Goal: Task Accomplishment & Management: Manage account settings

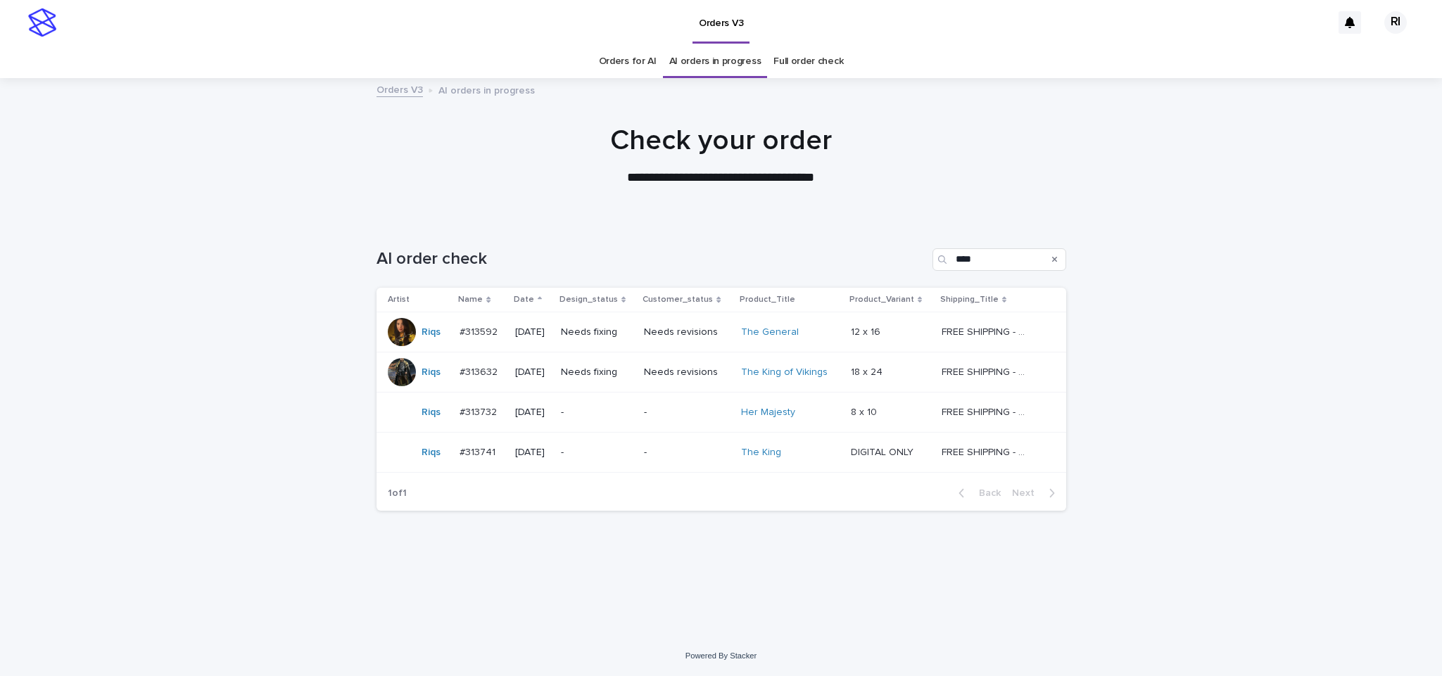
click at [661, 85] on div "Orders V3 AI orders in progress" at bounding box center [721, 91] width 704 height 20
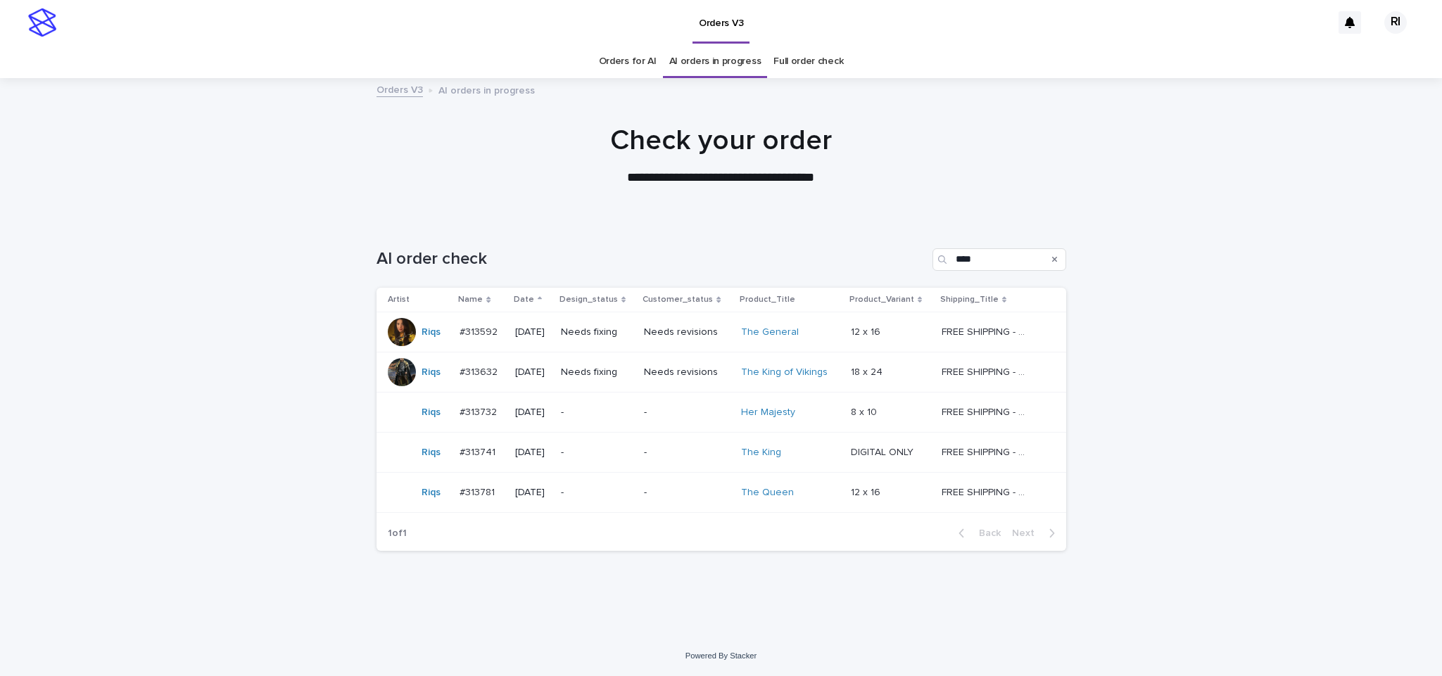
click at [633, 346] on td "Needs fixing" at bounding box center [597, 332] width 84 height 40
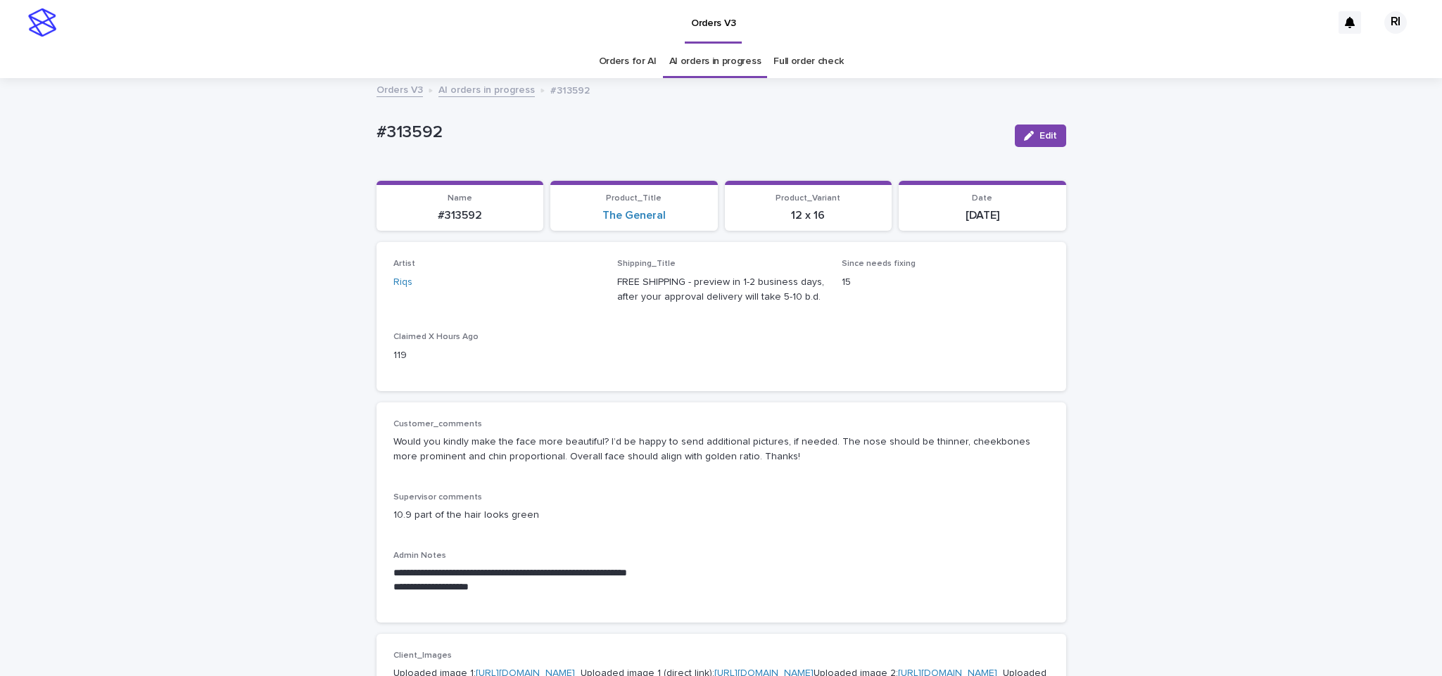
click at [492, 100] on div "Orders V3 AI orders in progress #313592" at bounding box center [721, 91] width 704 height 20
click at [490, 83] on link "AI orders in progress" at bounding box center [486, 89] width 96 height 16
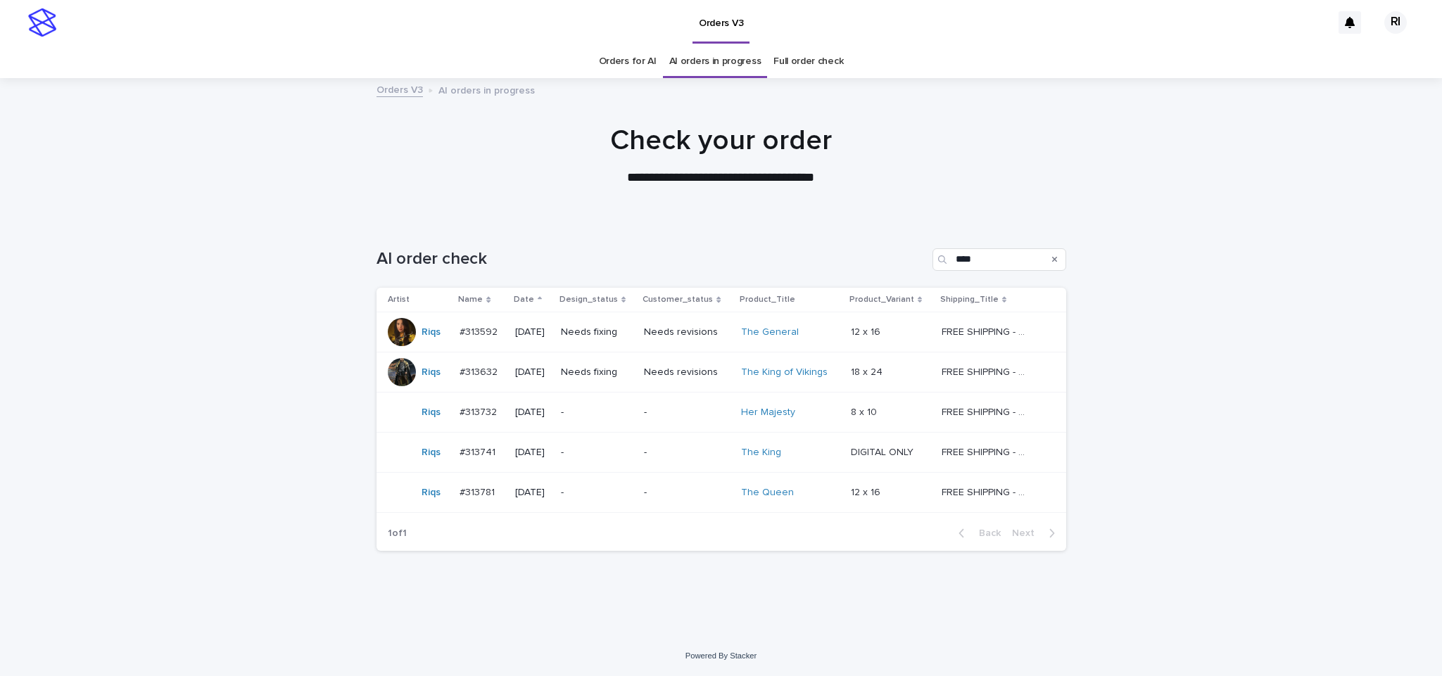
click at [639, 388] on td "Needs fixing" at bounding box center [597, 373] width 84 height 40
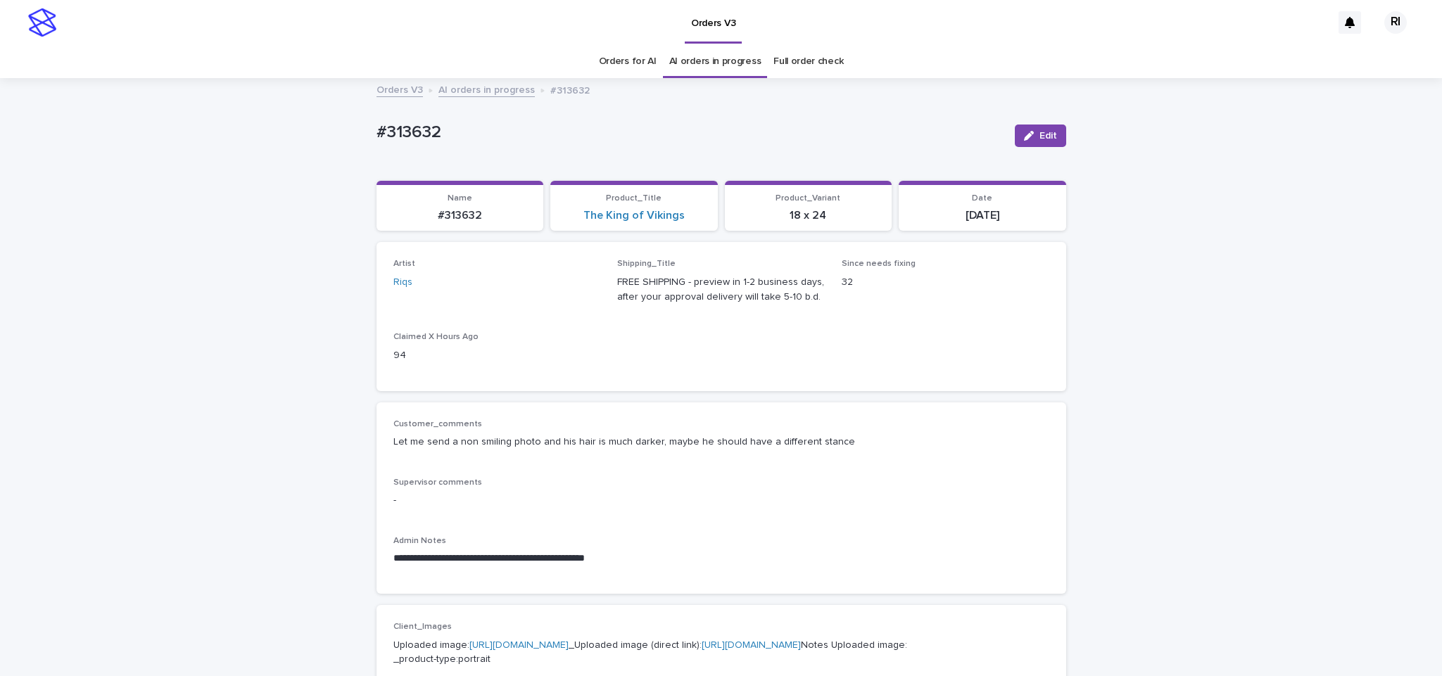
click at [479, 96] on link "AI orders in progress" at bounding box center [486, 89] width 96 height 16
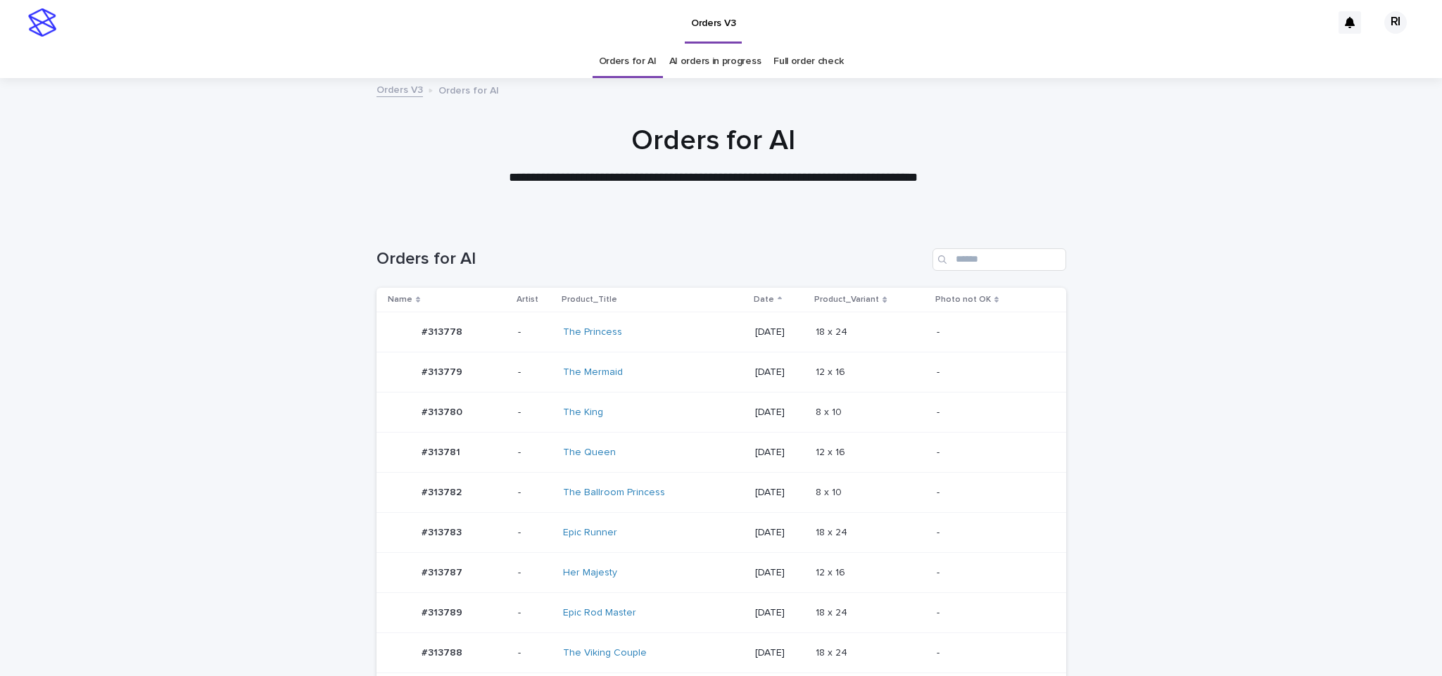
click at [788, 455] on p "[DATE]" at bounding box center [779, 453] width 49 height 12
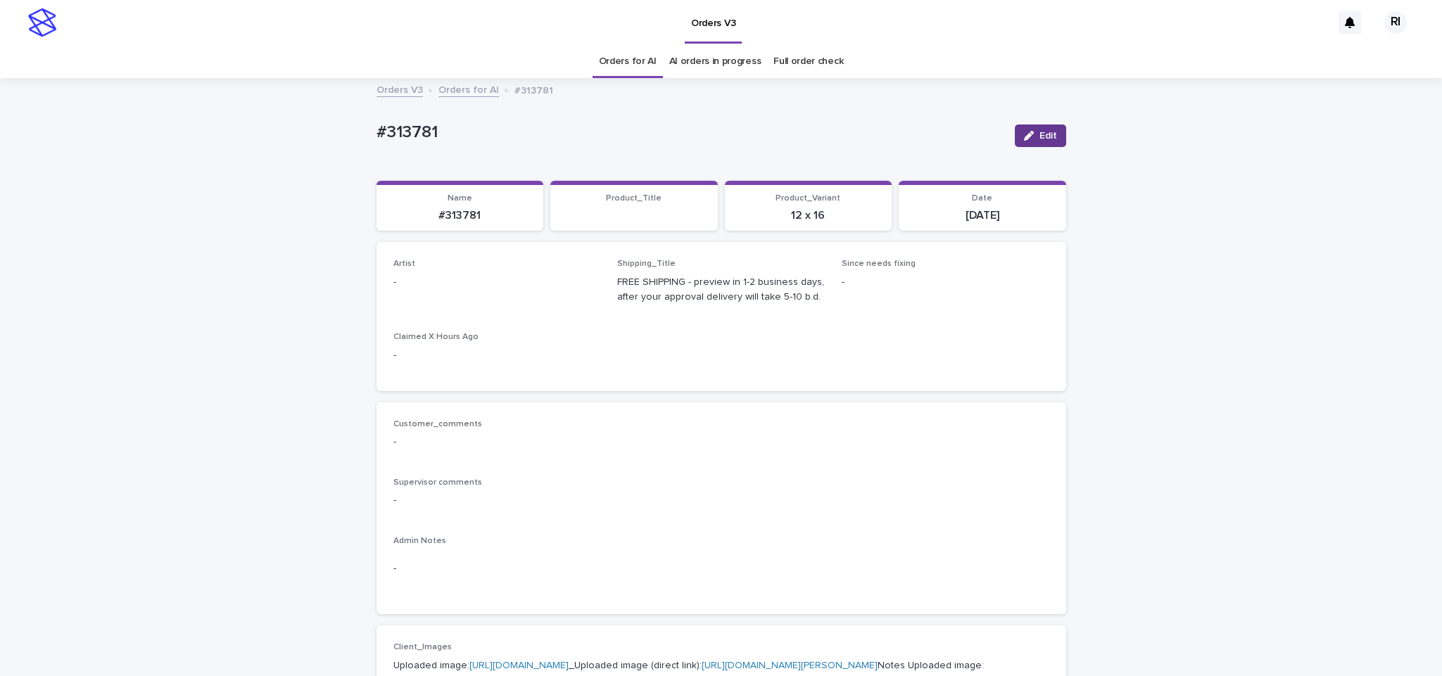
click at [1029, 138] on div "button" at bounding box center [1031, 136] width 15 height 10
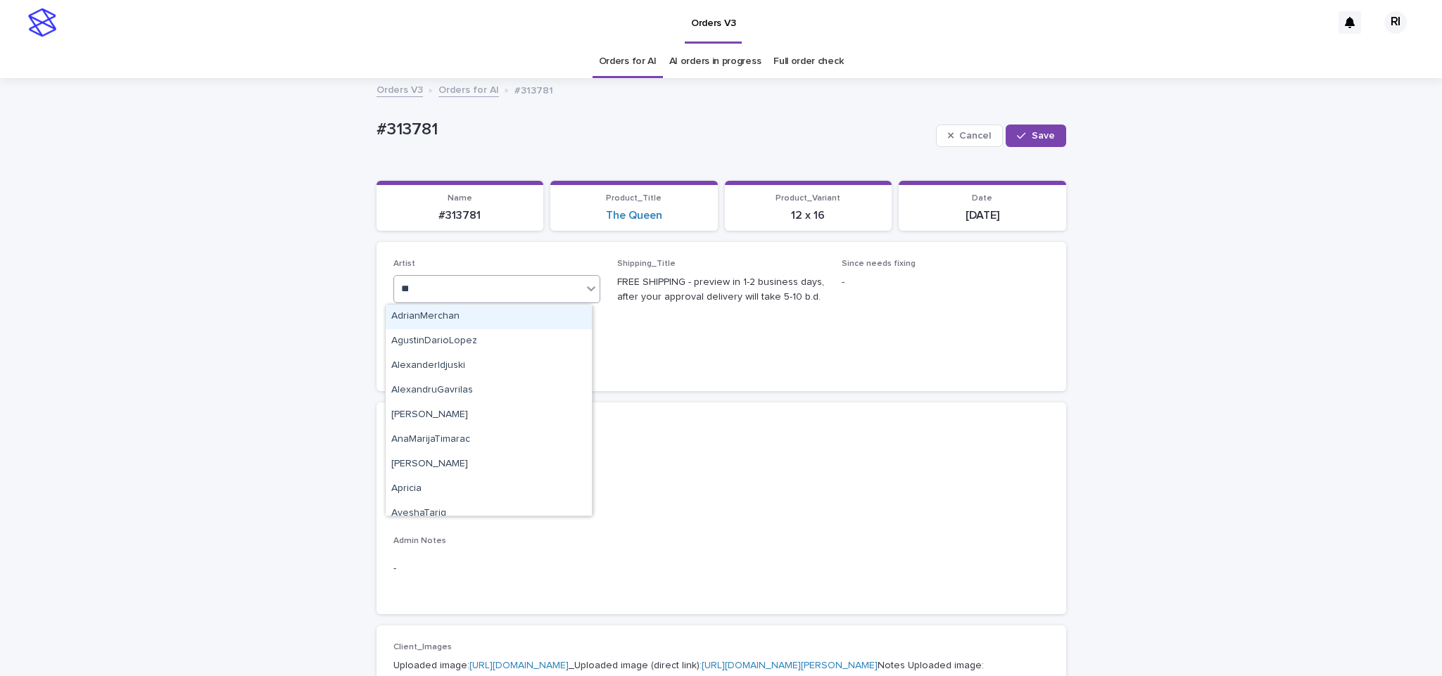
type input "****"
click at [463, 325] on div "Riqs" at bounding box center [489, 317] width 206 height 25
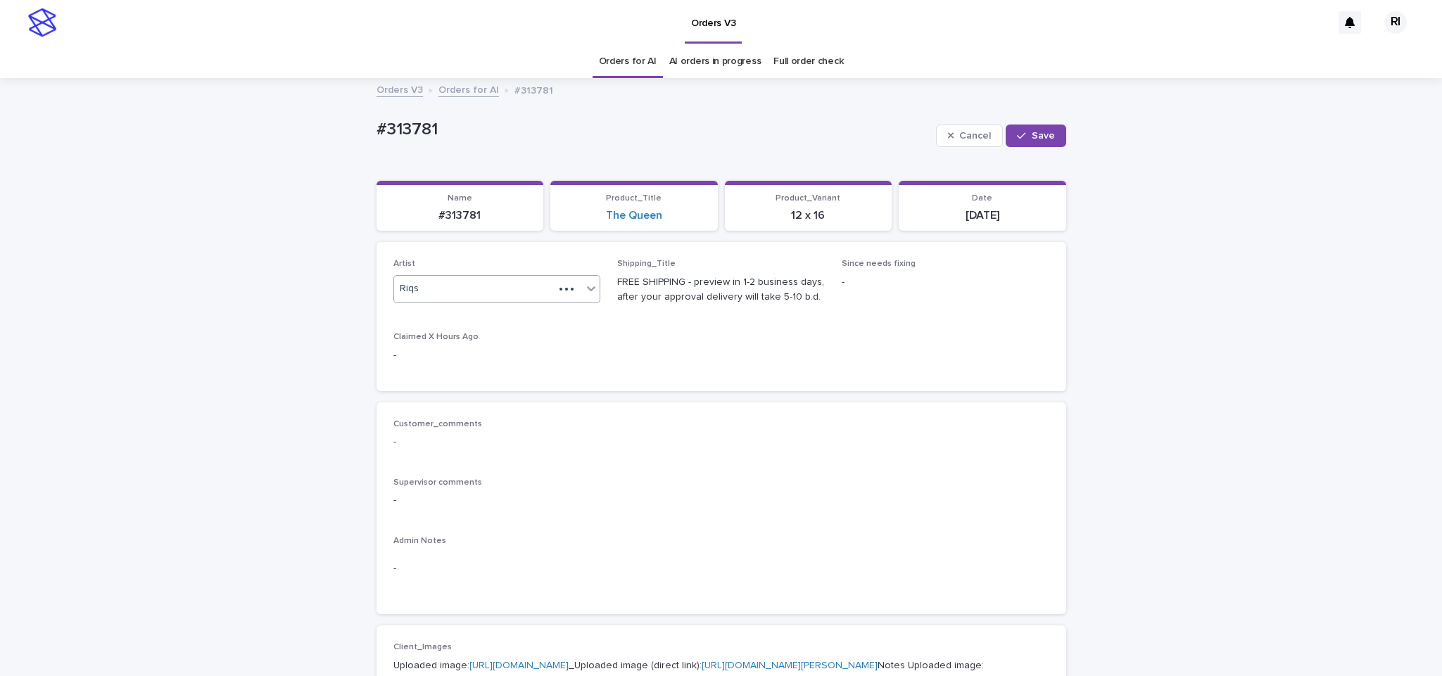
click at [1032, 136] on span "Save" at bounding box center [1043, 136] width 23 height 10
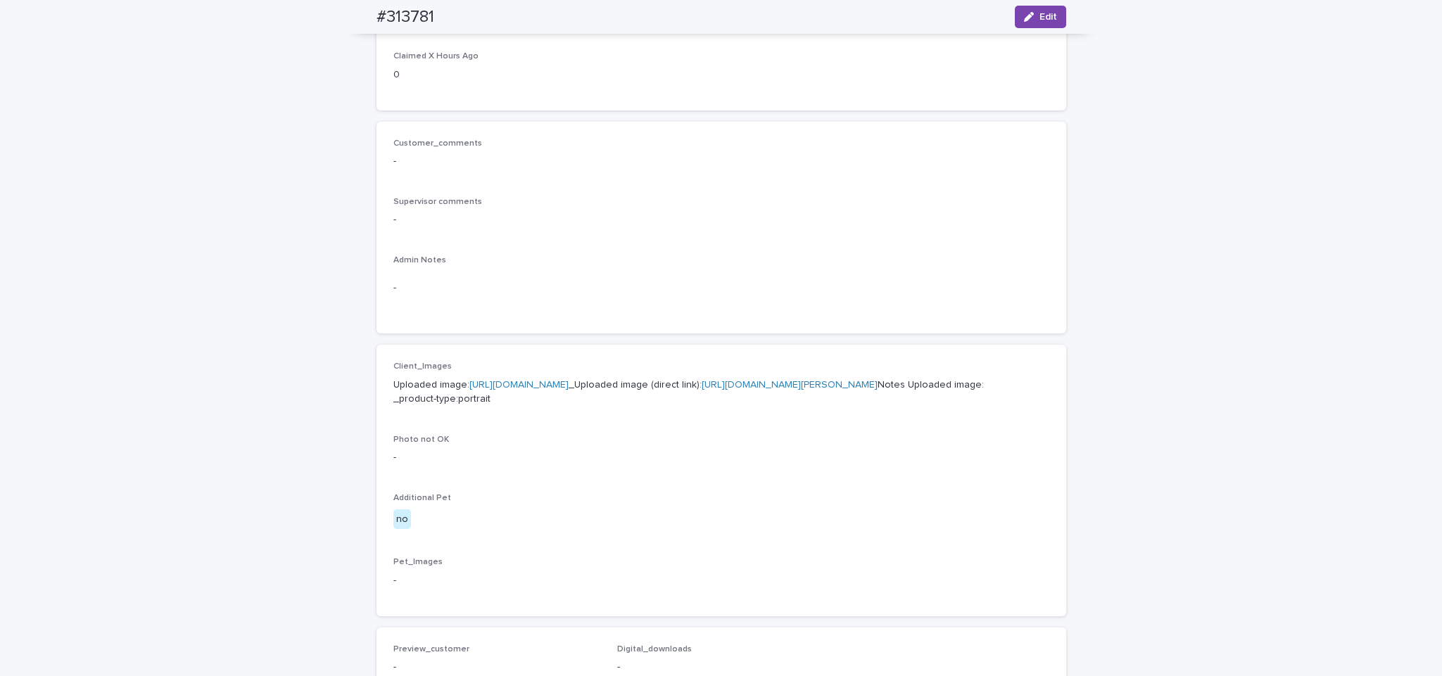
scroll to position [61, 0]
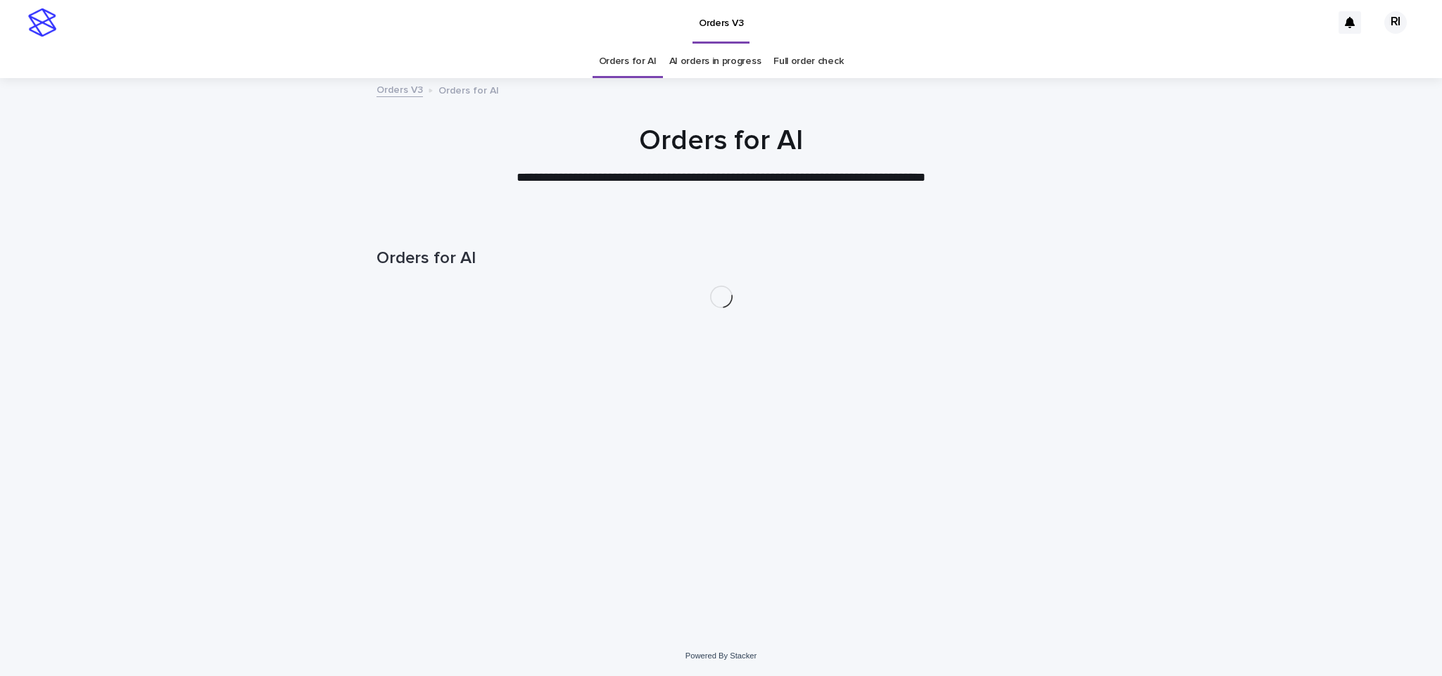
click at [704, 482] on div "Loading... Saving… Loading... Saving… Orders for AI" at bounding box center [721, 410] width 704 height 381
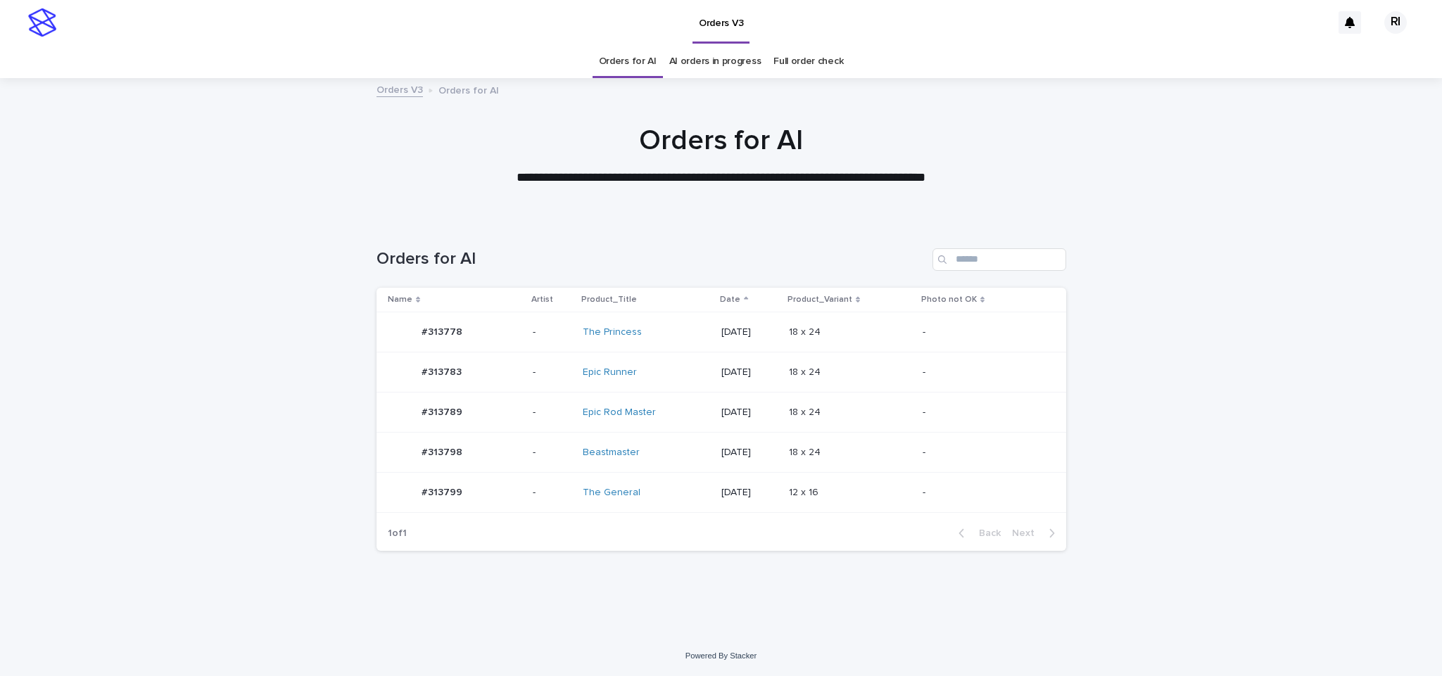
click at [716, 481] on td "[DATE]" at bounding box center [750, 493] width 68 height 40
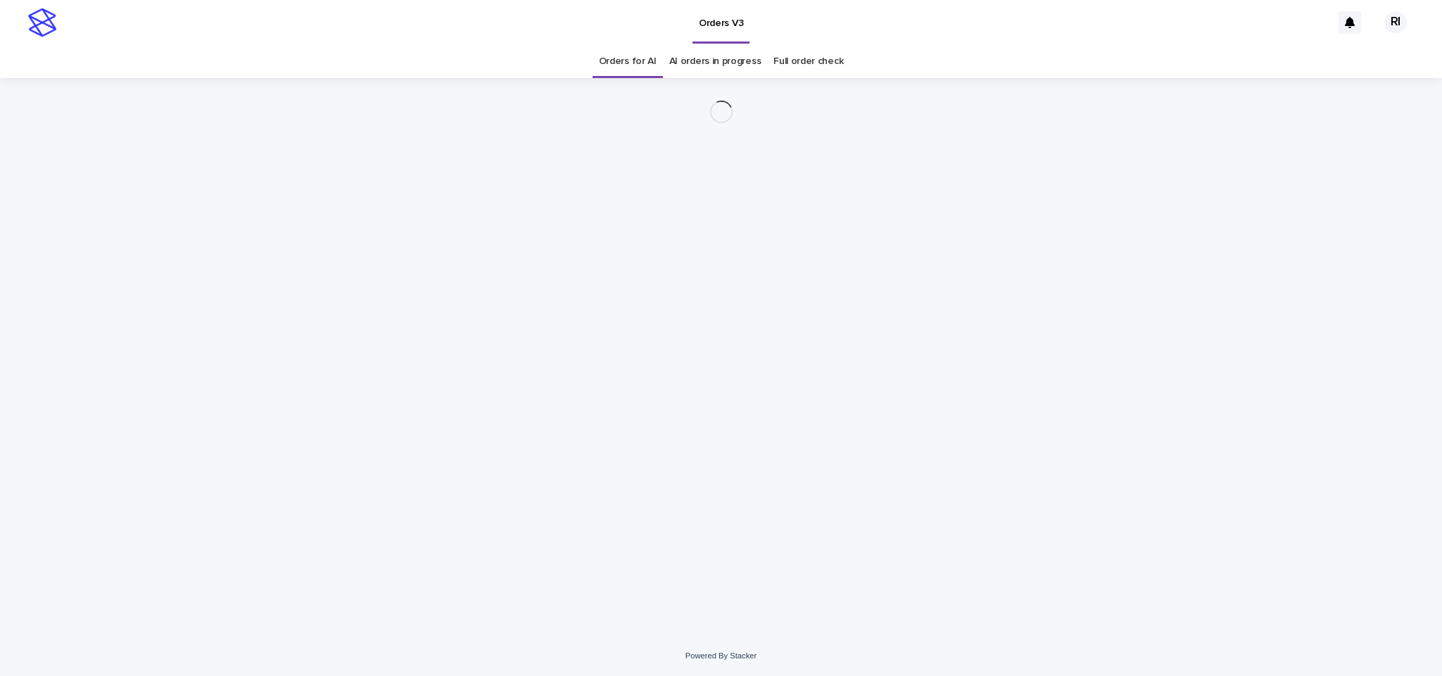
click at [1077, 131] on div "Loading... Saving… Loading... Saving…" at bounding box center [721, 357] width 1442 height 558
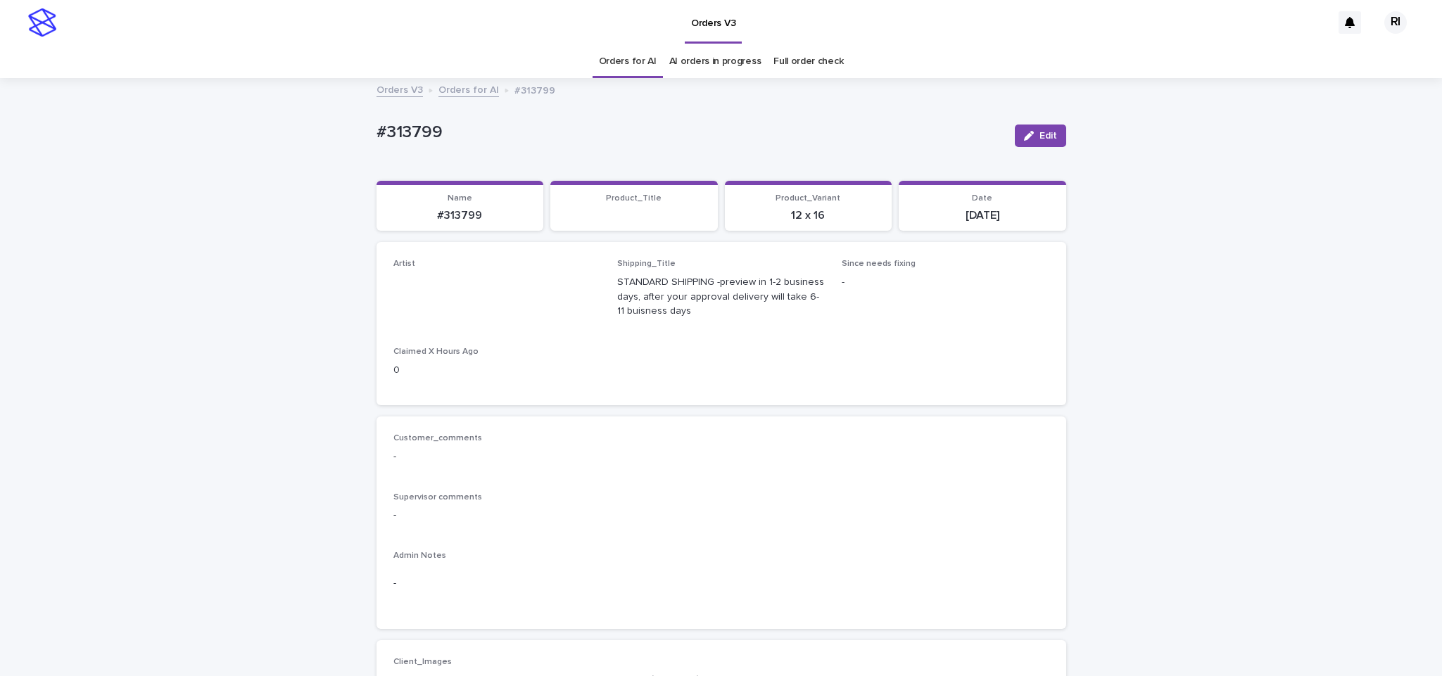
click at [1049, 135] on button "Edit" at bounding box center [1040, 136] width 51 height 23
click at [606, 59] on link "Orders for AI" at bounding box center [628, 61] width 58 height 33
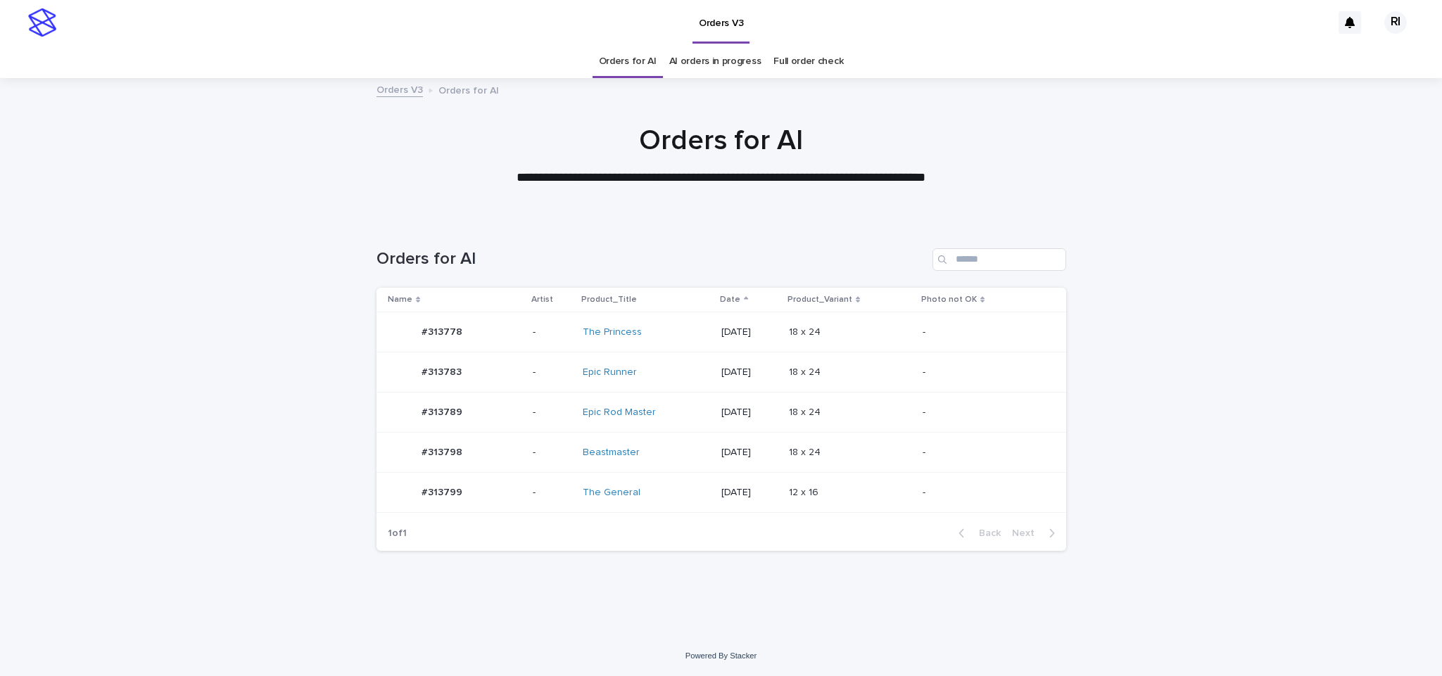
click at [716, 344] on td "[DATE]" at bounding box center [750, 332] width 68 height 40
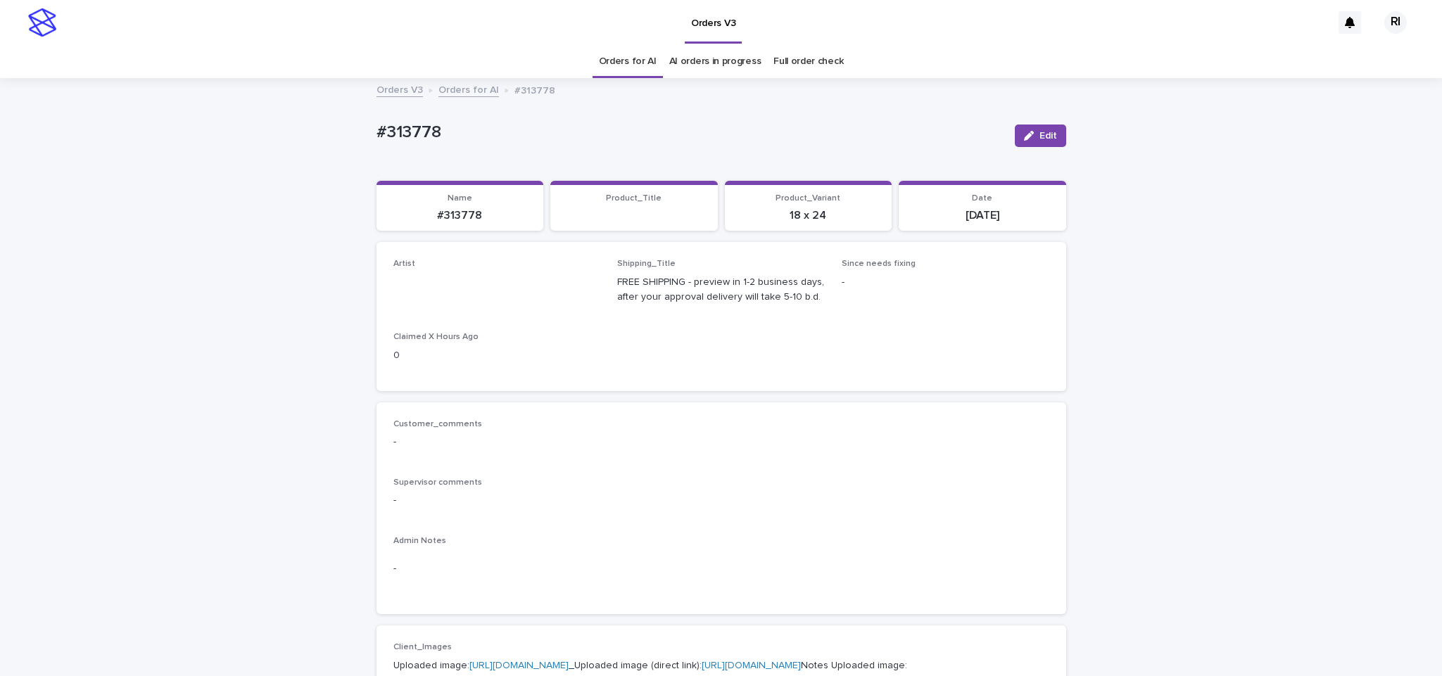
click at [1039, 140] on span "Edit" at bounding box center [1048, 136] width 18 height 10
click at [629, 65] on link "Orders for AI" at bounding box center [628, 61] width 58 height 33
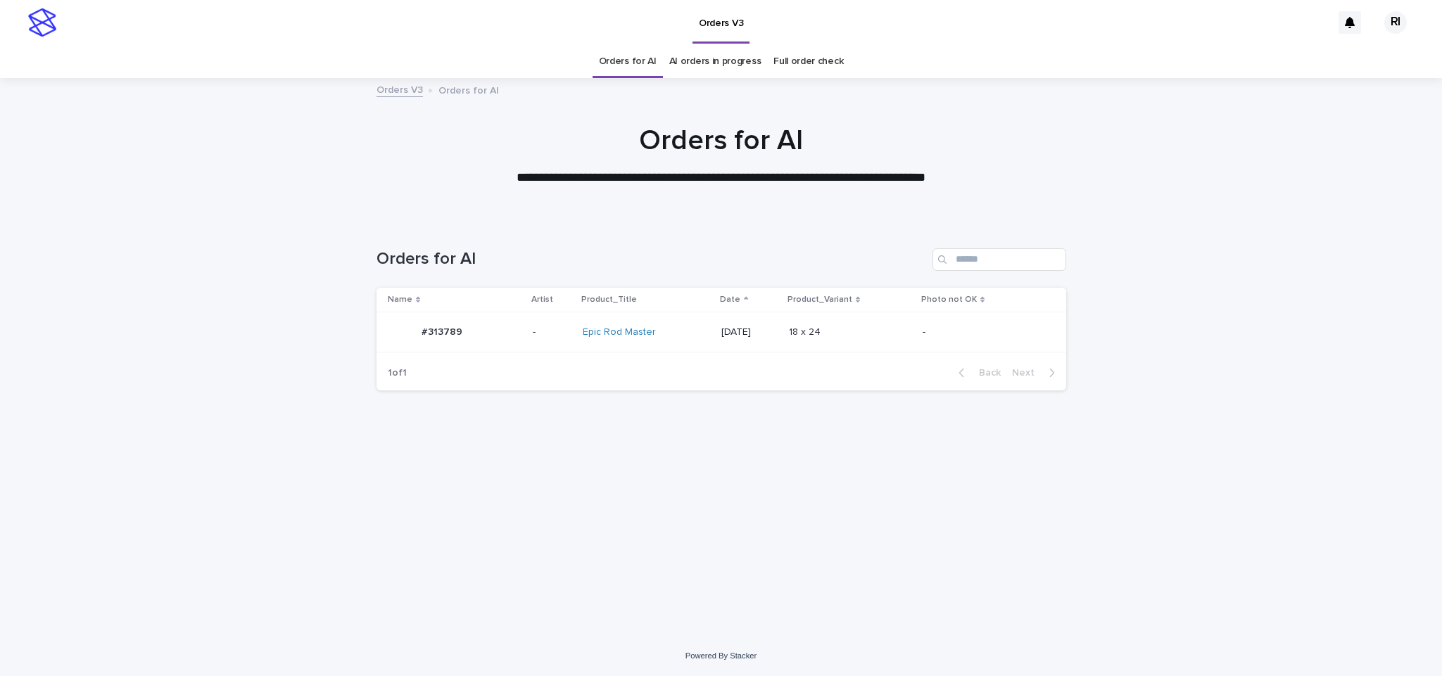
click at [737, 393] on div "Orders for AI Name Artist Product_Title Date Product_Variant Photo not OK #3137…" at bounding box center [721, 311] width 690 height 182
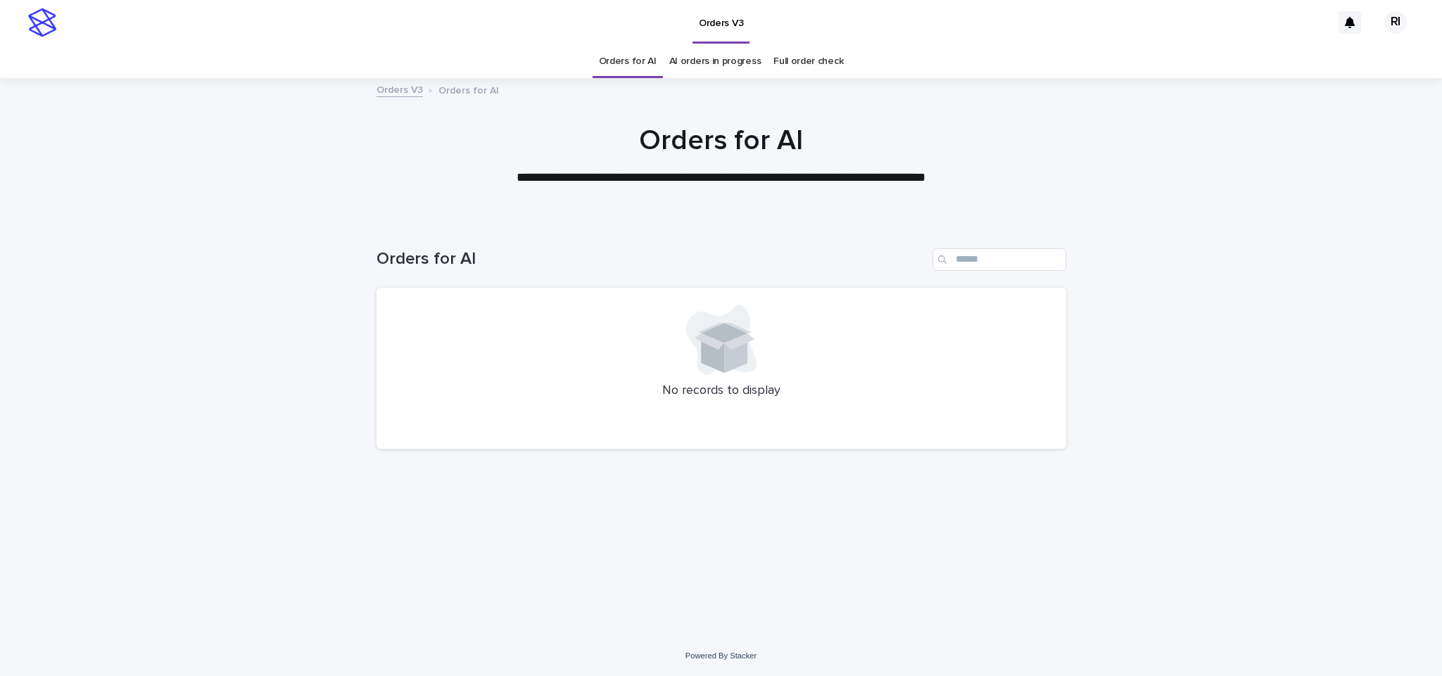
click at [773, 348] on div at bounding box center [721, 340] width 656 height 70
click at [617, 64] on link "Orders for AI" at bounding box center [628, 61] width 58 height 33
click at [650, 65] on link "Orders for AI" at bounding box center [628, 61] width 58 height 33
click at [347, 521] on div "Loading... Saving… Loading... Saving… Orders for AI No records to display" at bounding box center [721, 428] width 1442 height 416
click at [621, 53] on link "Orders for AI" at bounding box center [628, 61] width 58 height 33
